Goal: Information Seeking & Learning: Learn about a topic

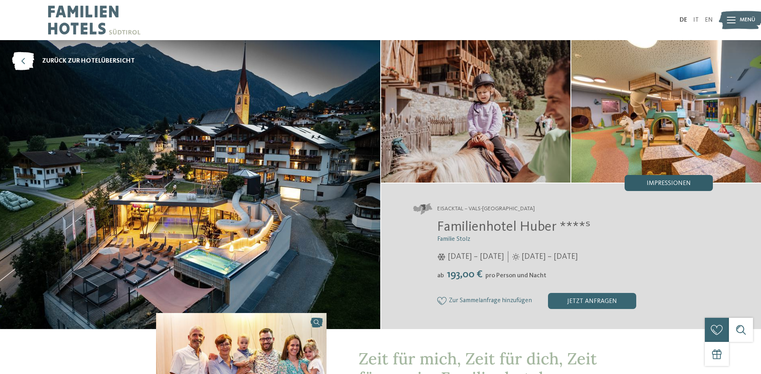
click at [654, 179] on div "Impressionen" at bounding box center [669, 183] width 88 height 16
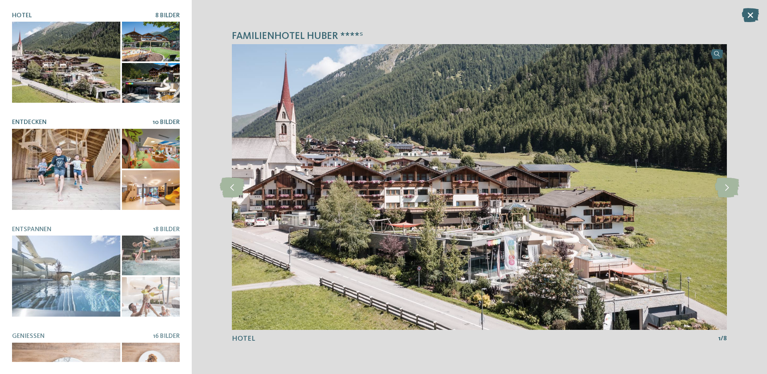
click at [58, 155] on div at bounding box center [66, 169] width 108 height 81
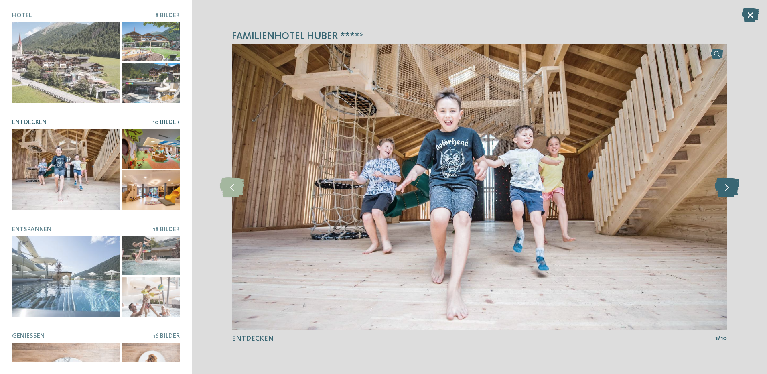
click at [727, 189] on icon at bounding box center [727, 187] width 24 height 20
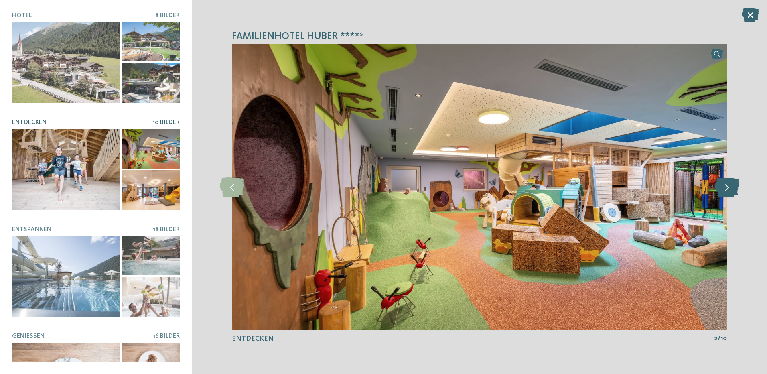
click at [727, 189] on icon at bounding box center [727, 187] width 24 height 20
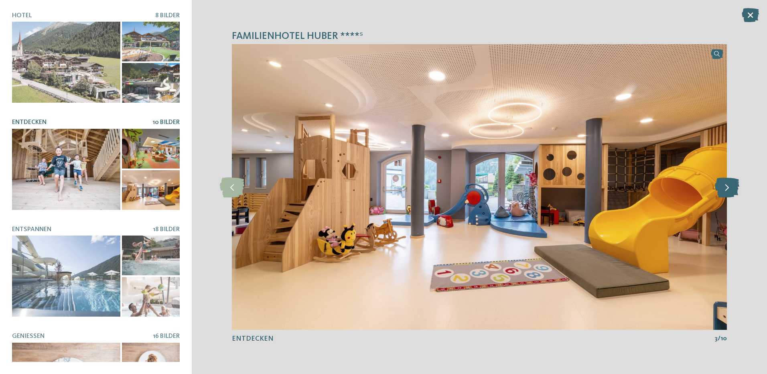
click at [727, 189] on icon at bounding box center [727, 187] width 24 height 20
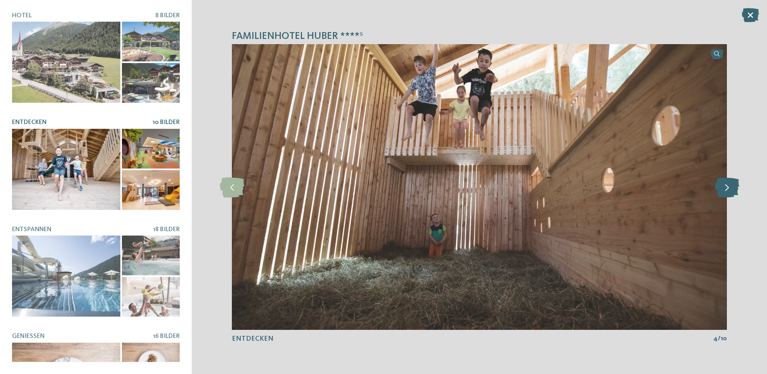
click at [727, 189] on icon at bounding box center [727, 187] width 24 height 20
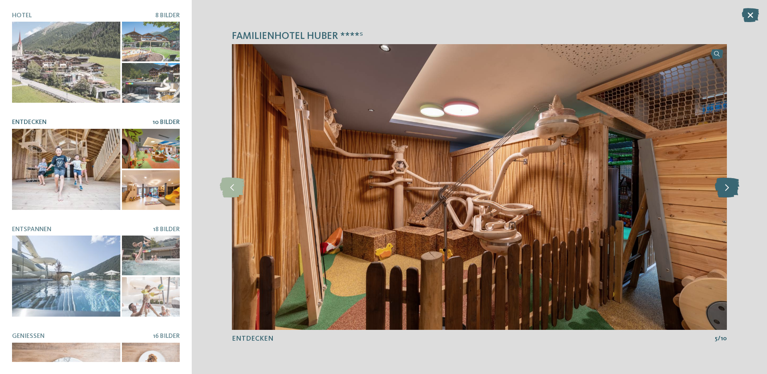
click at [727, 189] on icon at bounding box center [727, 187] width 24 height 20
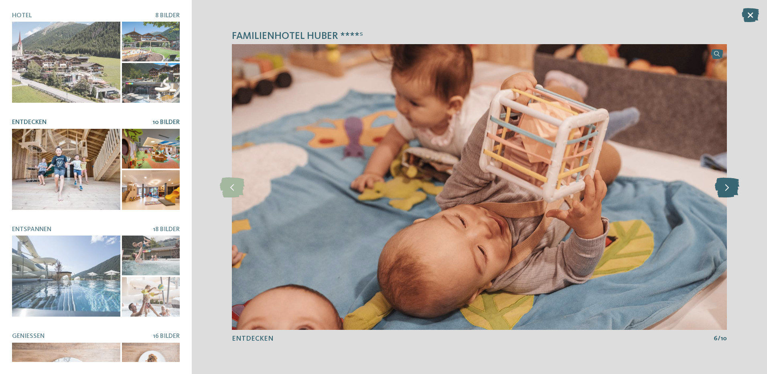
click at [727, 189] on icon at bounding box center [727, 187] width 24 height 20
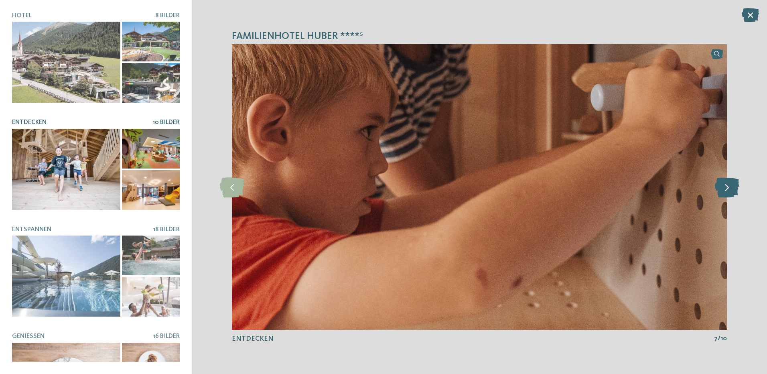
click at [727, 189] on icon at bounding box center [727, 187] width 24 height 20
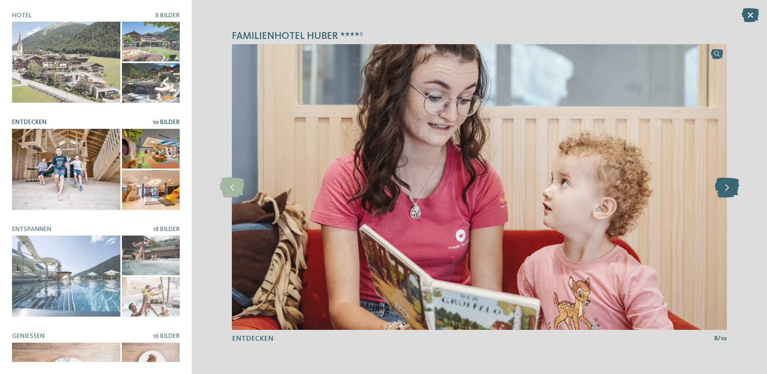
click at [727, 189] on icon at bounding box center [727, 187] width 24 height 20
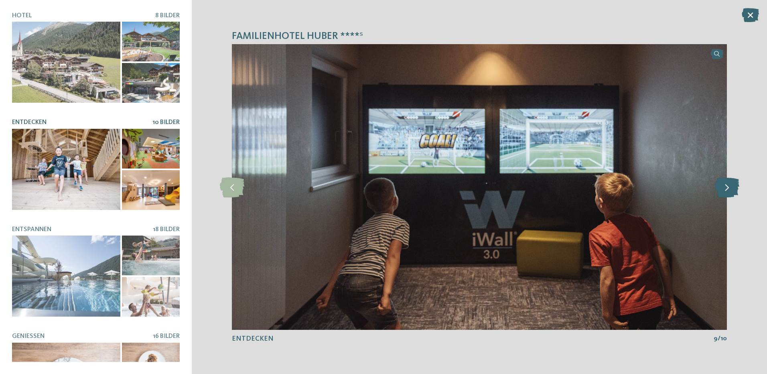
click at [727, 189] on icon at bounding box center [727, 187] width 24 height 20
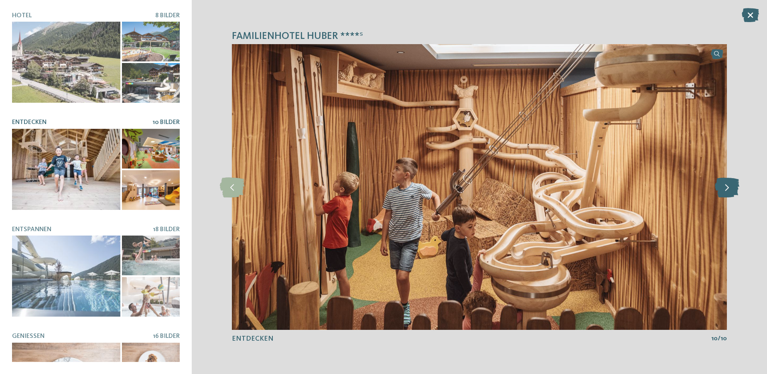
click at [727, 189] on icon at bounding box center [727, 187] width 24 height 20
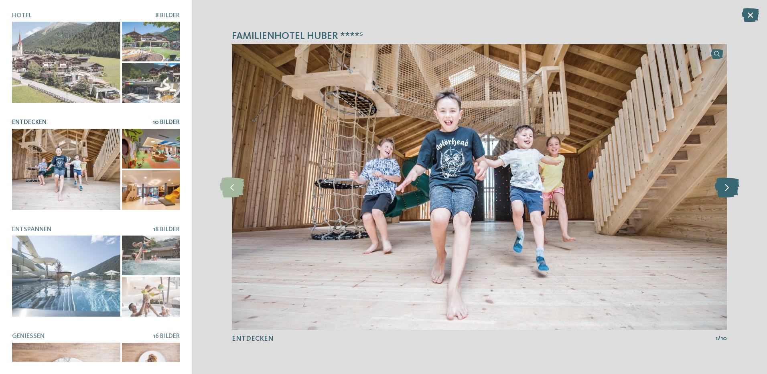
click at [727, 189] on icon at bounding box center [727, 187] width 24 height 20
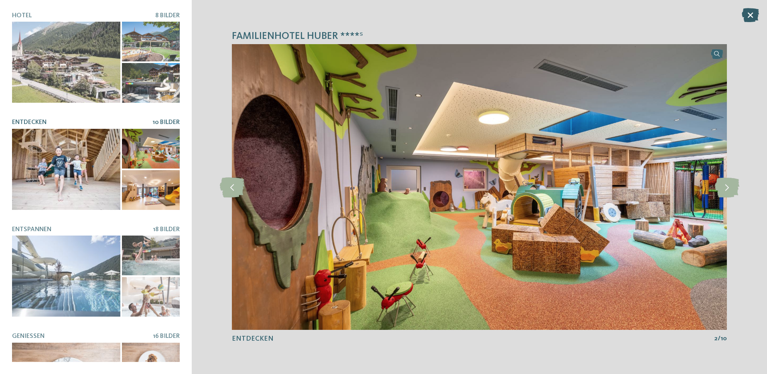
click at [748, 14] on icon at bounding box center [750, 15] width 17 height 14
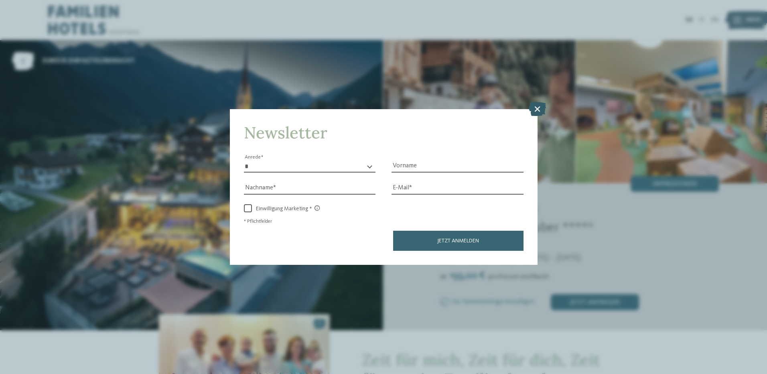
click at [536, 108] on icon at bounding box center [537, 108] width 17 height 14
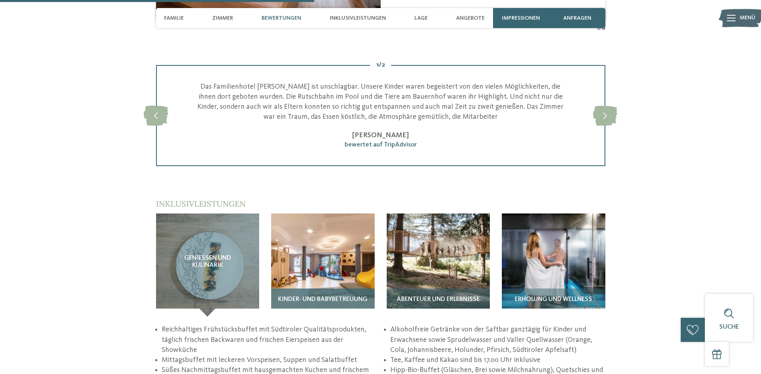
scroll to position [1244, 0]
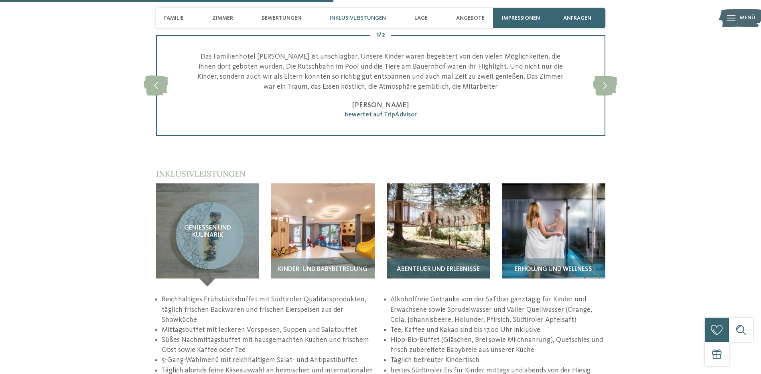
click at [443, 183] on img at bounding box center [439, 235] width 104 height 104
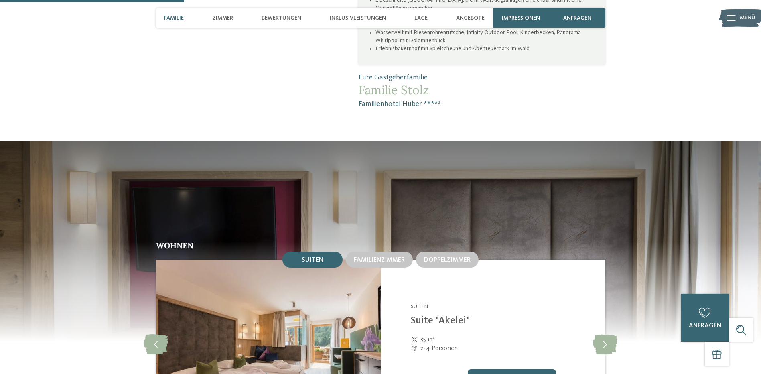
scroll to position [682, 0]
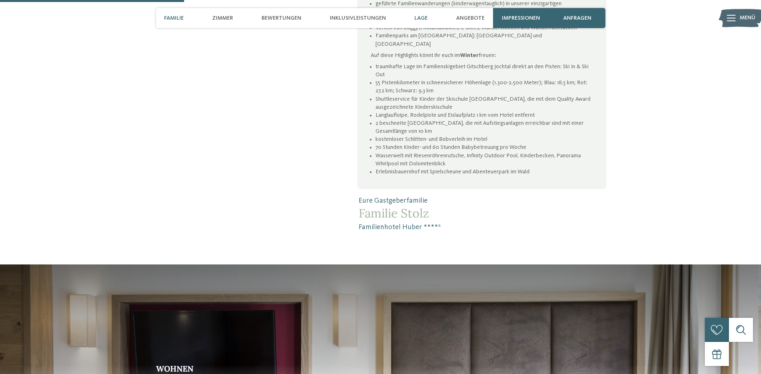
click at [422, 16] on span "Lage" at bounding box center [420, 18] width 13 height 7
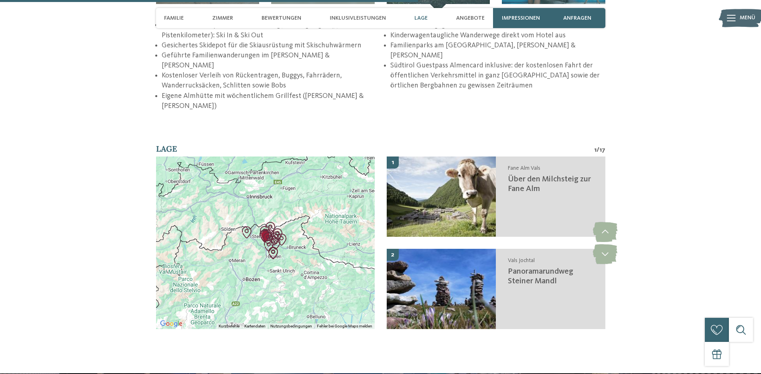
scroll to position [1561, 0]
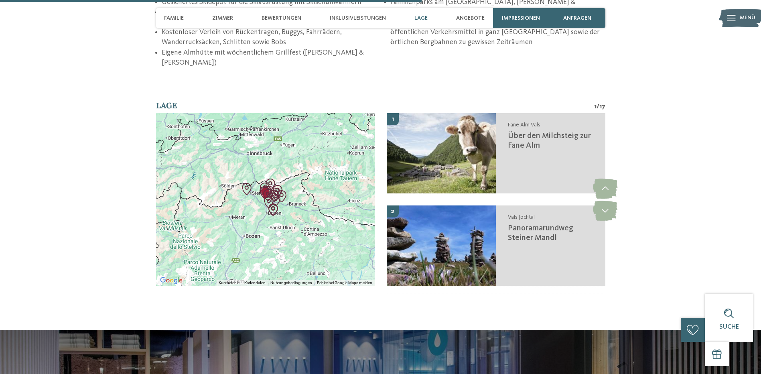
click at [272, 194] on img "Auf die Rodenecker und Lüsner Alm" at bounding box center [276, 200] width 12 height 12
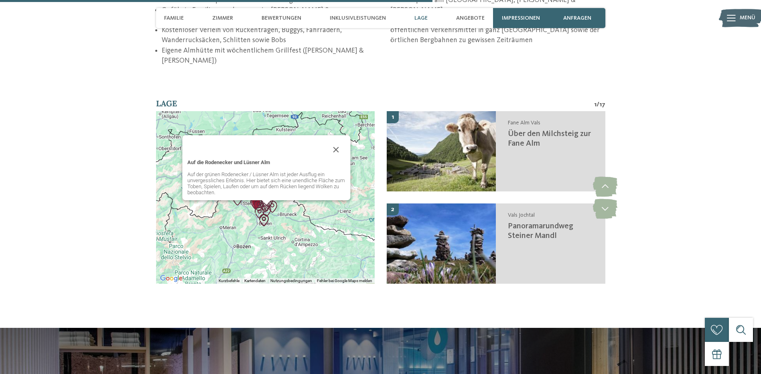
scroll to position [1602, 0]
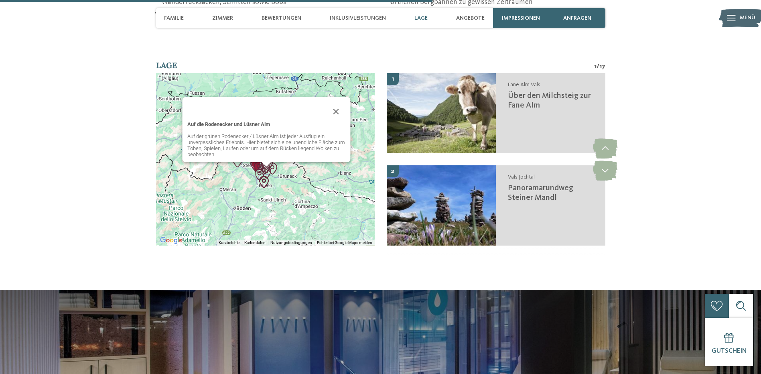
click at [314, 135] on div "Auf die Rodenecker und Lüsner Alm Auf der grünen Rodenecker / Lüsner Alm ist je…" at bounding box center [265, 159] width 219 height 173
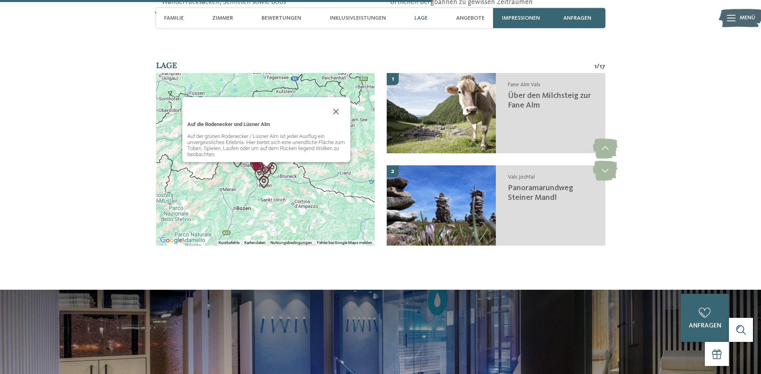
click at [108, 97] on section "Lage 1 / 17 ← Nach links → Nach rechts ↑ Nach oben ↓ Nach unten + Heranzoomen -…" at bounding box center [381, 159] width 546 height 198
click at [338, 102] on button "Schließen" at bounding box center [336, 111] width 19 height 19
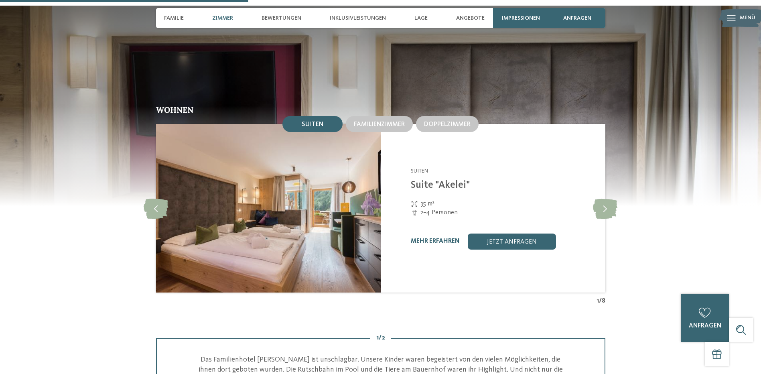
scroll to position [920, 0]
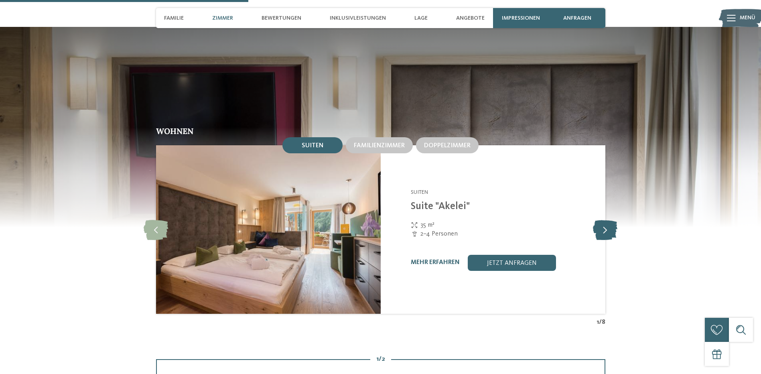
click at [606, 219] on icon at bounding box center [605, 229] width 24 height 20
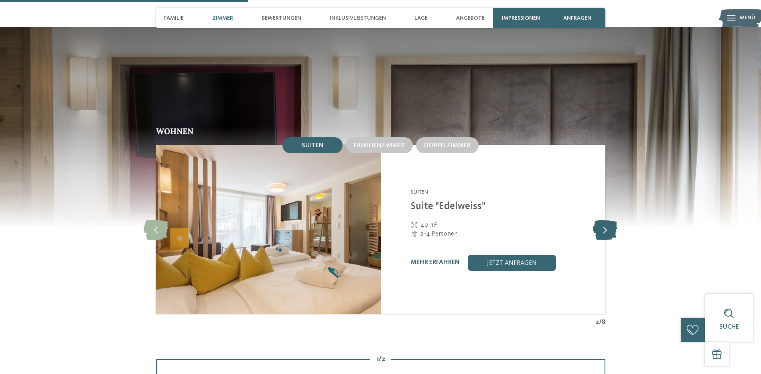
click at [606, 219] on icon at bounding box center [605, 229] width 24 height 20
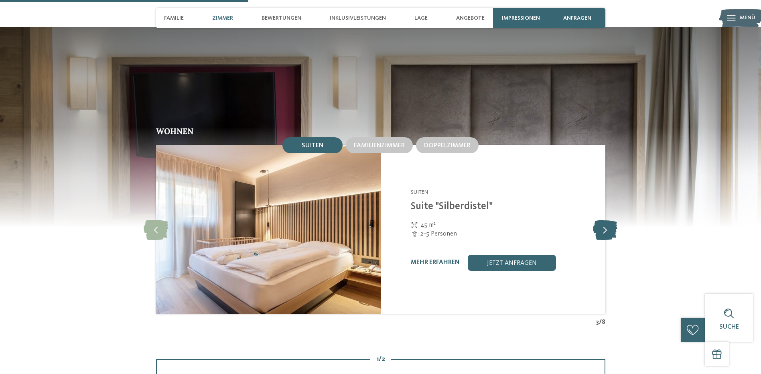
click at [606, 219] on icon at bounding box center [605, 229] width 24 height 20
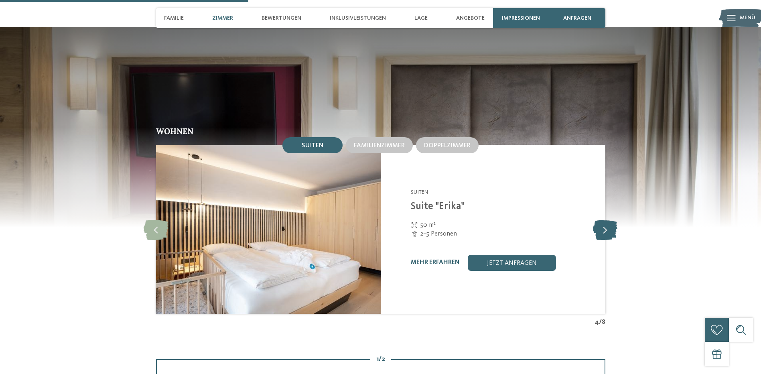
click at [606, 219] on icon at bounding box center [605, 229] width 24 height 20
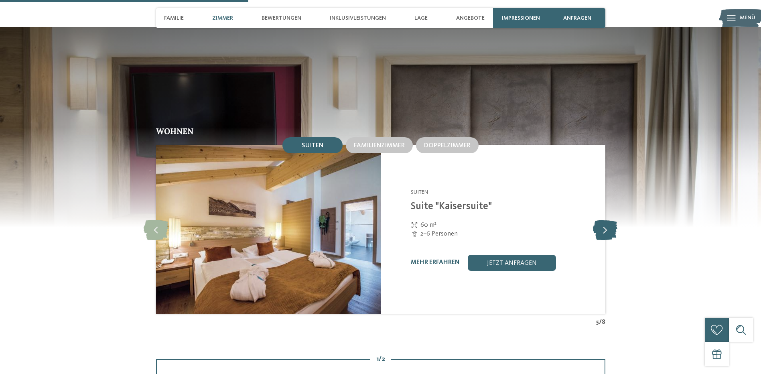
click at [606, 219] on icon at bounding box center [605, 229] width 24 height 20
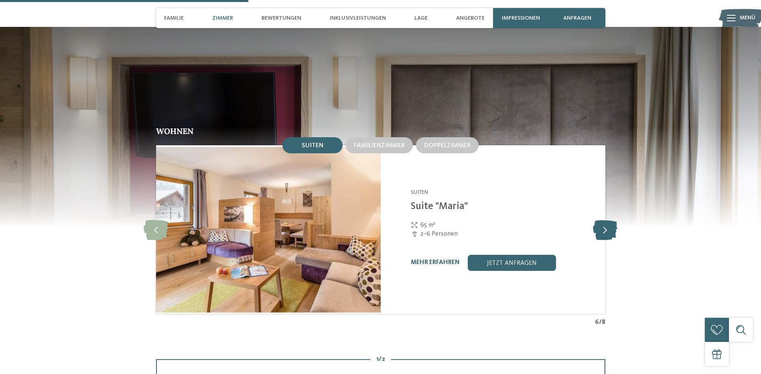
click at [606, 219] on icon at bounding box center [605, 229] width 24 height 20
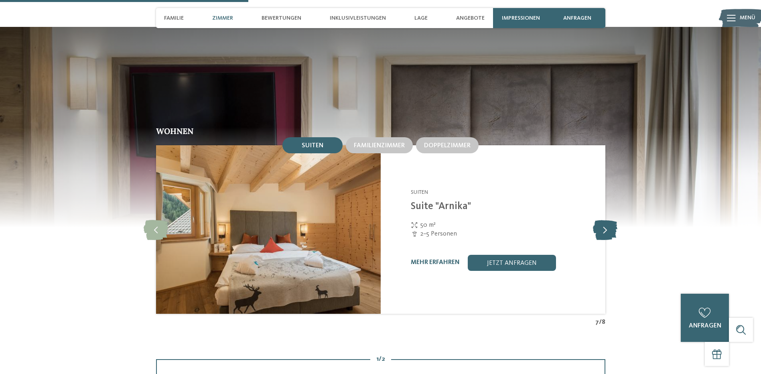
click at [606, 219] on icon at bounding box center [605, 229] width 24 height 20
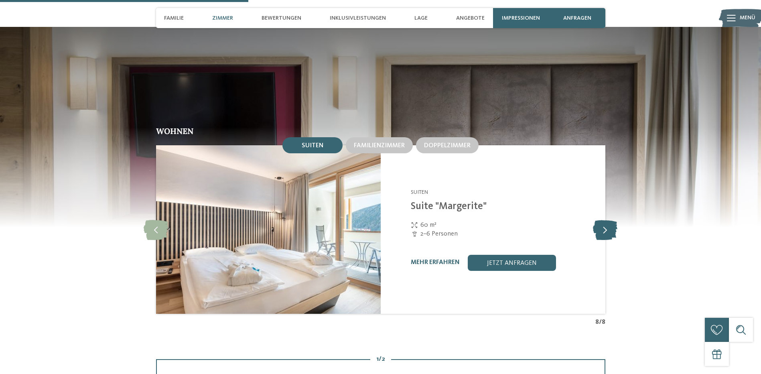
click at [606, 219] on icon at bounding box center [605, 229] width 24 height 20
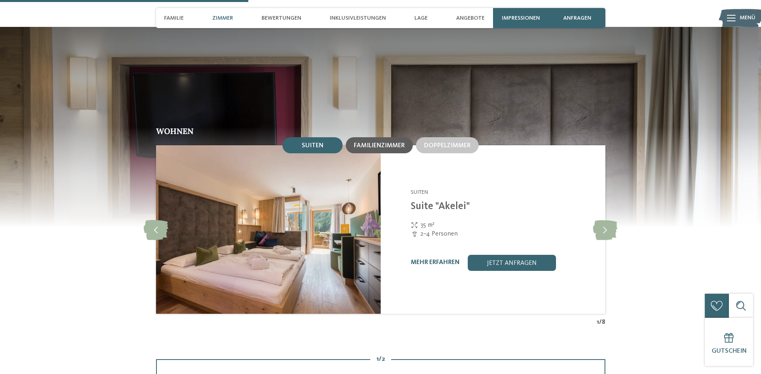
click at [393, 142] on span "Familienzimmer" at bounding box center [379, 145] width 51 height 6
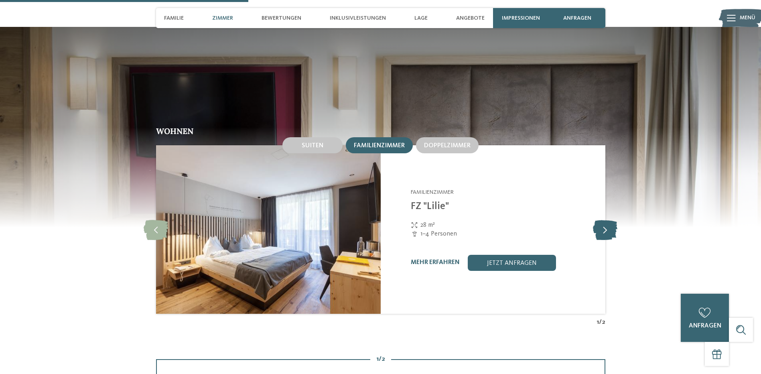
click at [607, 219] on icon at bounding box center [605, 229] width 24 height 20
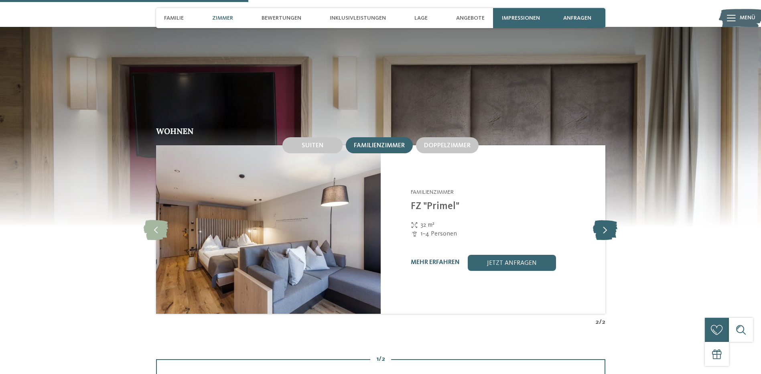
click at [607, 219] on icon at bounding box center [605, 229] width 24 height 20
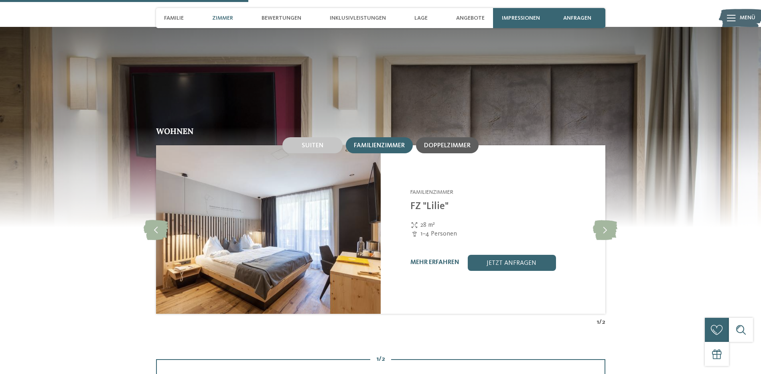
click at [430, 137] on div "Doppelzimmer" at bounding box center [447, 145] width 63 height 16
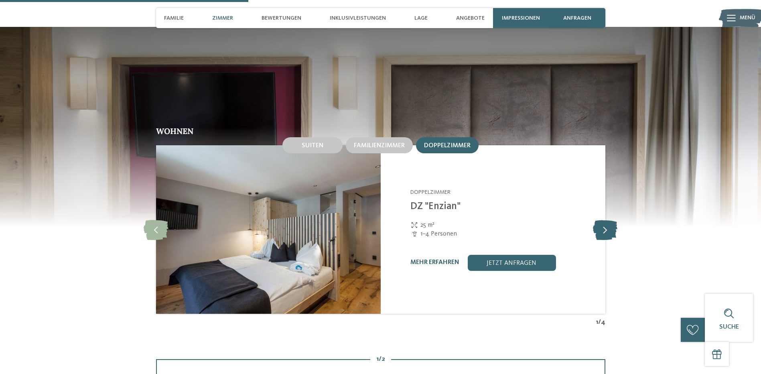
click at [604, 219] on icon at bounding box center [605, 229] width 24 height 20
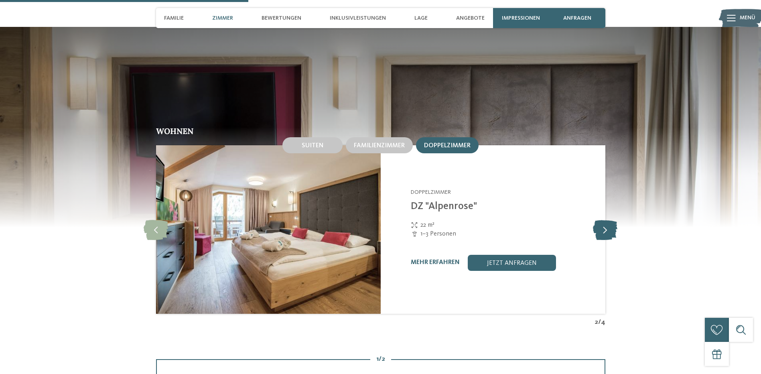
click at [604, 219] on icon at bounding box center [605, 229] width 24 height 20
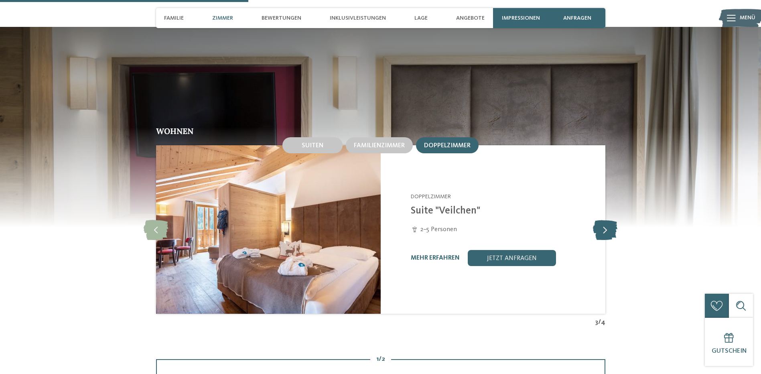
click at [604, 219] on icon at bounding box center [605, 229] width 24 height 20
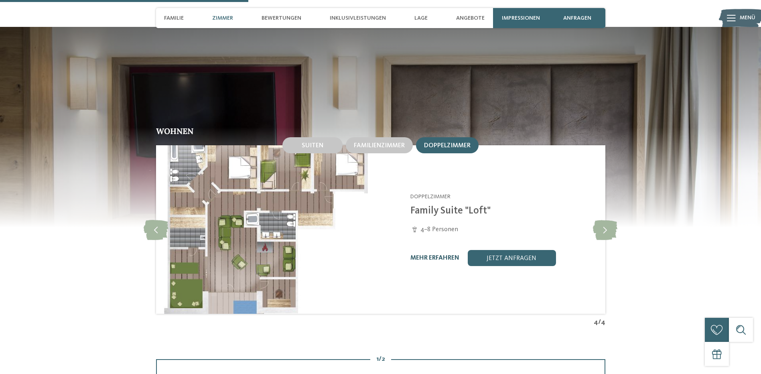
click at [429, 255] on link "mehr erfahren" at bounding box center [434, 258] width 49 height 6
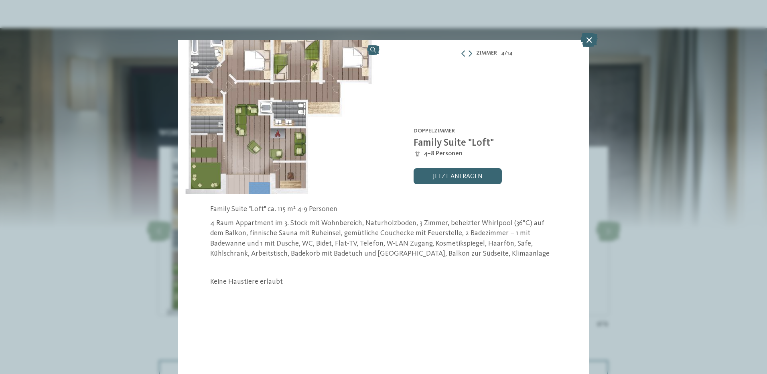
click at [374, 52] on link at bounding box center [280, 117] width 205 height 154
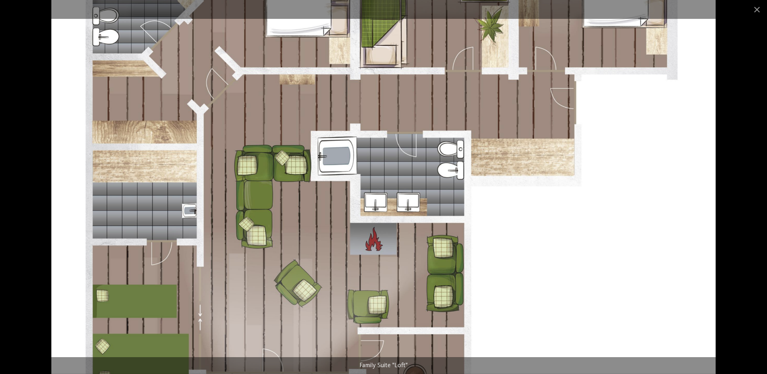
click at [527, 262] on img at bounding box center [383, 187] width 665 height 374
click at [761, 6] on span at bounding box center [757, 9] width 20 height 19
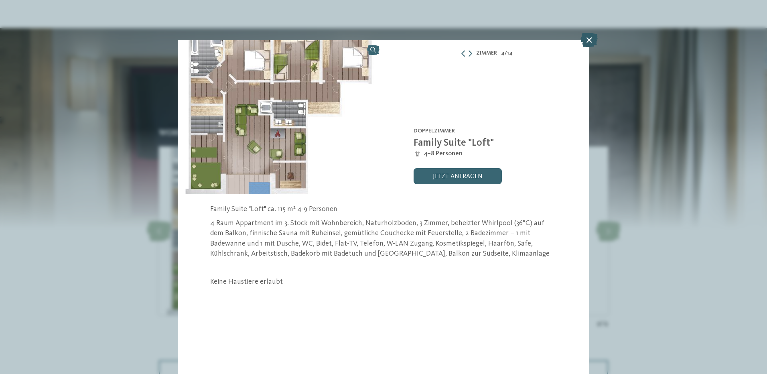
click at [587, 39] on icon at bounding box center [589, 40] width 17 height 14
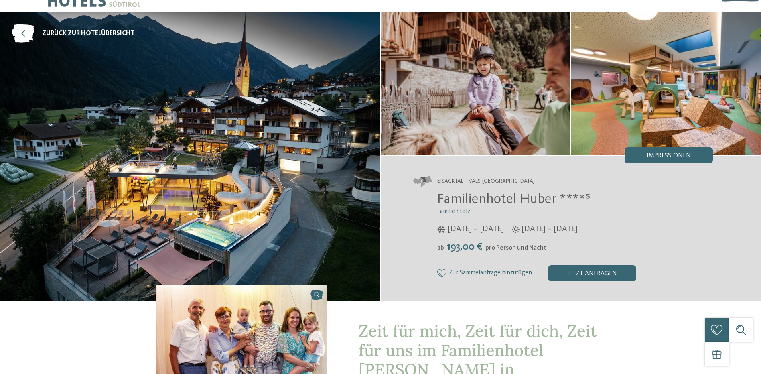
scroll to position [40, 0]
